Goal: Task Accomplishment & Management: Manage account settings

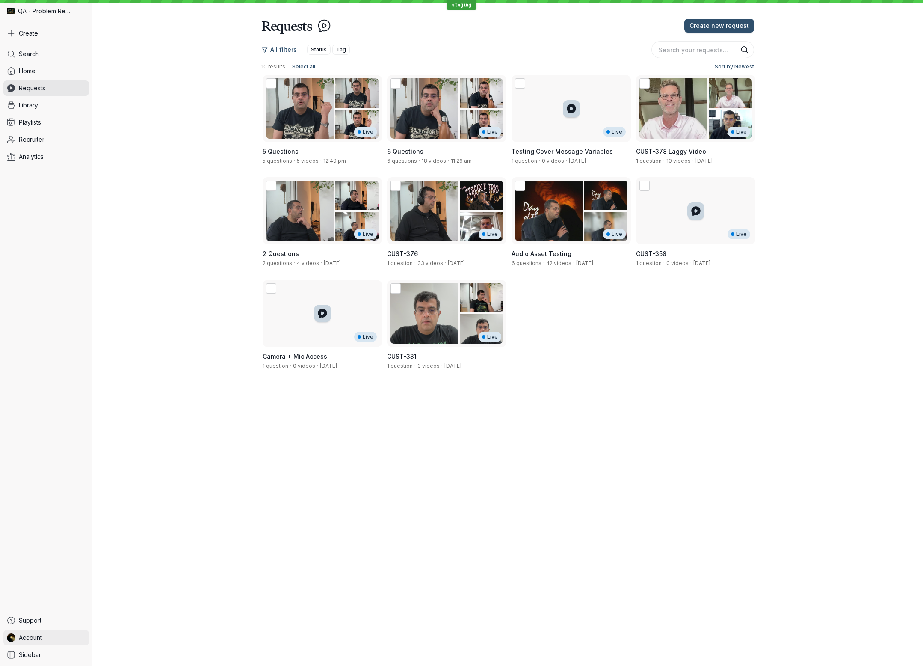
click at [42, 634] on link "Account" at bounding box center [46, 637] width 86 height 15
click at [136, 634] on span "Sign Out" at bounding box center [122, 634] width 26 height 7
